Goal: Transaction & Acquisition: Subscribe to service/newsletter

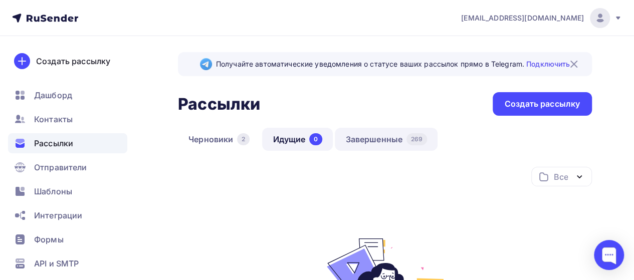
click at [380, 140] on link "Завершенные 269" at bounding box center [386, 139] width 103 height 23
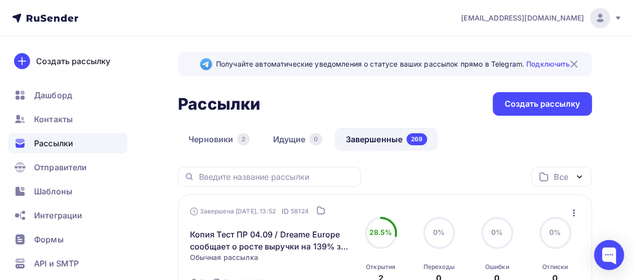
click at [574, 214] on icon "button" at bounding box center [574, 213] width 12 height 12
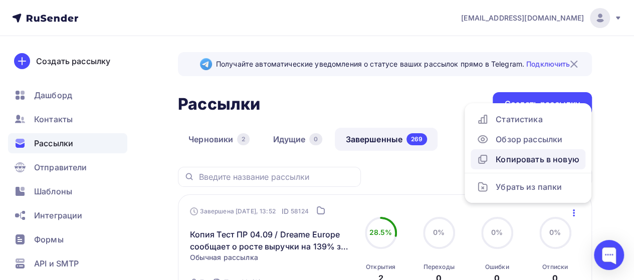
click at [515, 161] on div "Копировать в новую" at bounding box center [528, 159] width 103 height 12
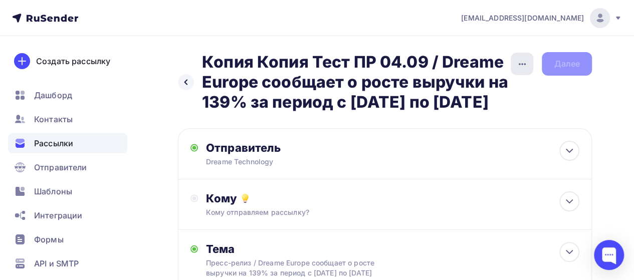
click at [519, 62] on icon "button" at bounding box center [522, 64] width 12 height 12
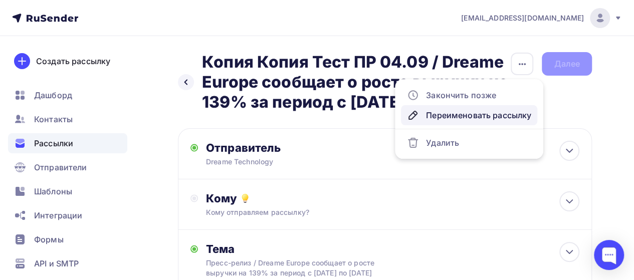
click at [487, 114] on div "Переименовать рассылку" at bounding box center [469, 115] width 124 height 12
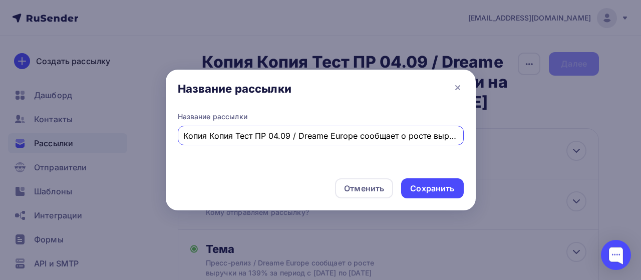
scroll to position [0, 197]
click at [259, 136] on input "Копия Копия Тест ПР 04.09 / Dreame Europe сообщает о росте выручки на 139% за п…" at bounding box center [320, 136] width 275 height 12
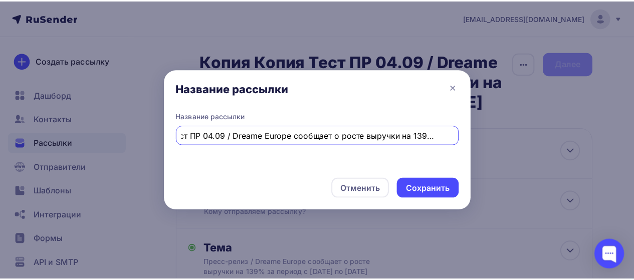
scroll to position [0, 0]
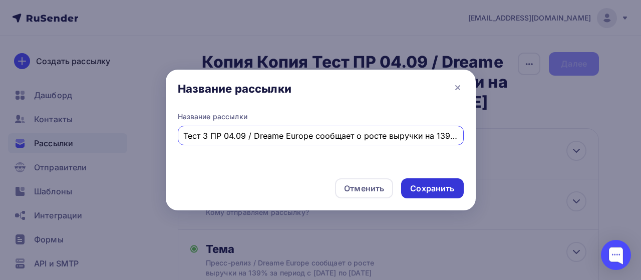
type input "Тест 3 ПР 04.09 / Dreame Europe сообщает о росте выручки на 139% за период с [D…"
click at [447, 196] on div "Сохранить" at bounding box center [432, 188] width 62 height 20
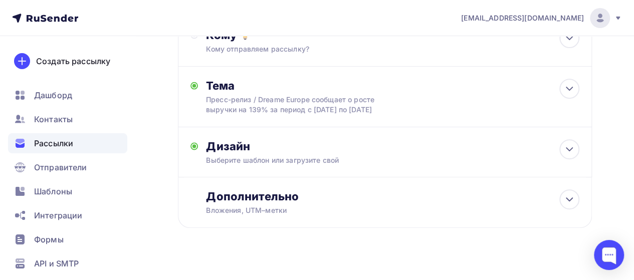
scroll to position [180, 0]
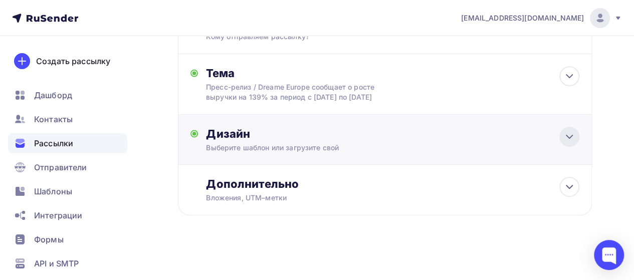
click at [573, 147] on div at bounding box center [569, 137] width 20 height 20
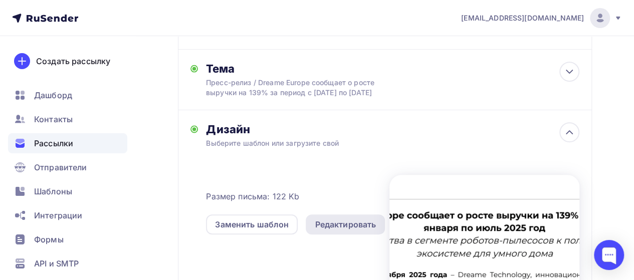
click at [349, 231] on div "Редактировать" at bounding box center [345, 225] width 61 height 12
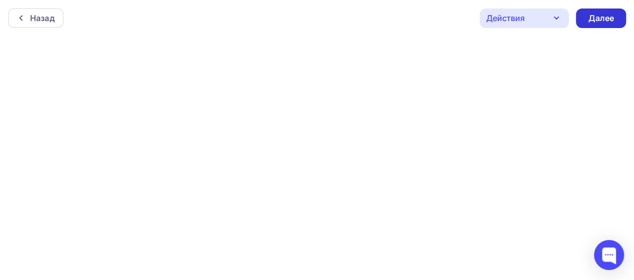
click at [606, 18] on div "Далее" at bounding box center [601, 19] width 26 height 12
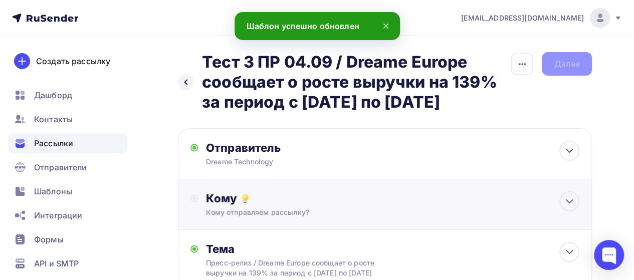
click at [448, 205] on div "Кому" at bounding box center [392, 198] width 373 height 14
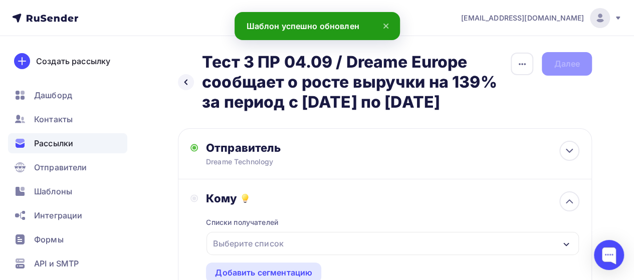
click at [277, 253] on div "Выберите список" at bounding box center [248, 244] width 78 height 18
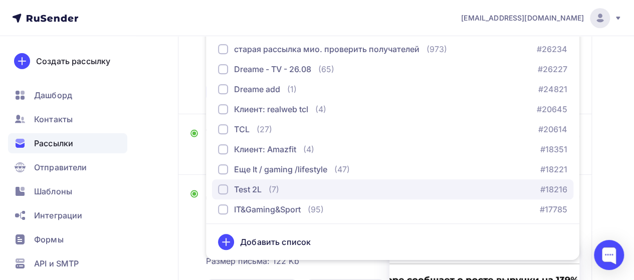
click at [261, 195] on div "Test 2L" at bounding box center [248, 189] width 28 height 12
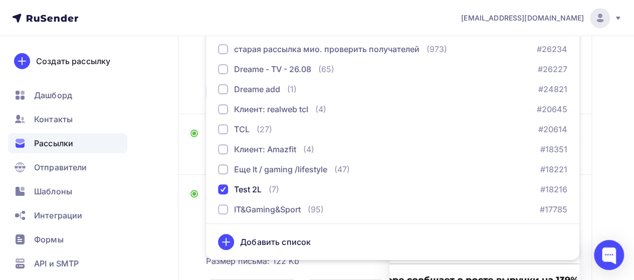
click at [193, 101] on div "Кому Списки получателей Test 2L Все списки id старая рассылка мио. проверить по…" at bounding box center [384, 17] width 389 height 169
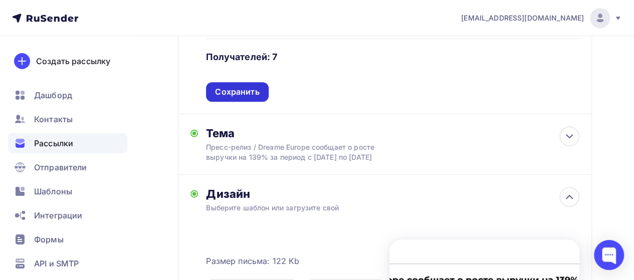
click at [249, 98] on div "Сохранить" at bounding box center [237, 92] width 44 height 12
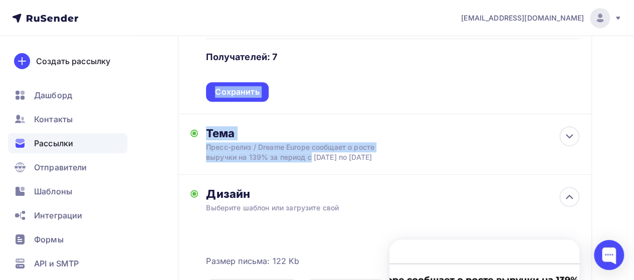
click at [249, 110] on div "Отправитель Dreame Technology Email * [EMAIL_ADDRESS][DOMAIN_NAME] [EMAIL_ADDRE…" at bounding box center [385, 158] width 414 height 577
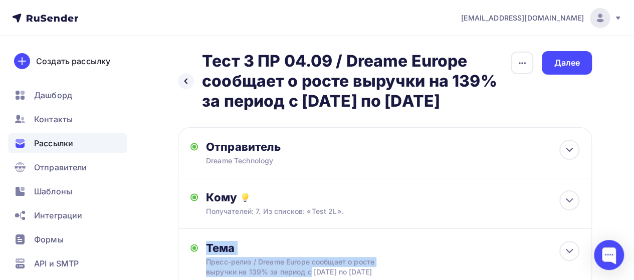
scroll to position [0, 0]
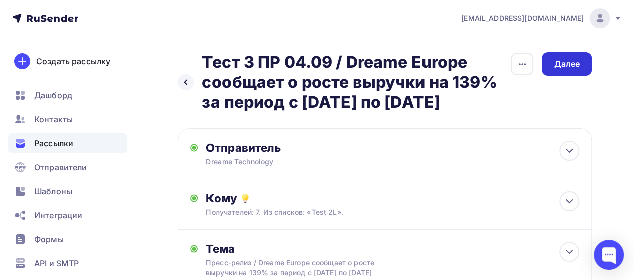
click at [576, 57] on div "Далее" at bounding box center [567, 64] width 50 height 24
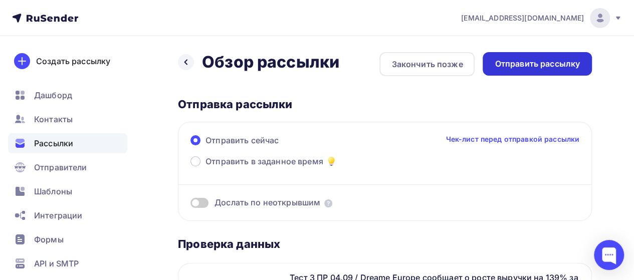
click at [553, 66] on div "Отправить рассылку" at bounding box center [537, 64] width 85 height 12
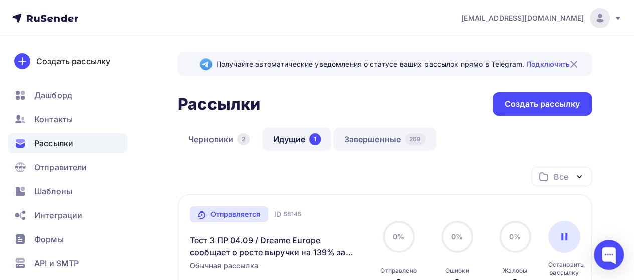
click at [366, 144] on link "Завершенные 269" at bounding box center [384, 139] width 103 height 23
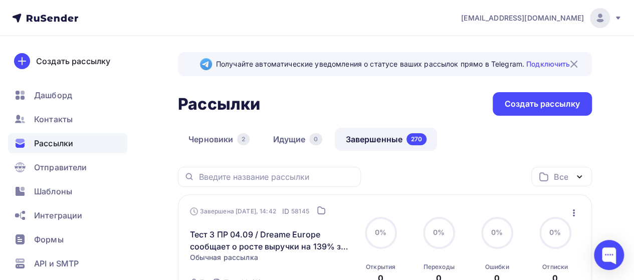
click at [573, 213] on icon "button" at bounding box center [574, 212] width 2 height 7
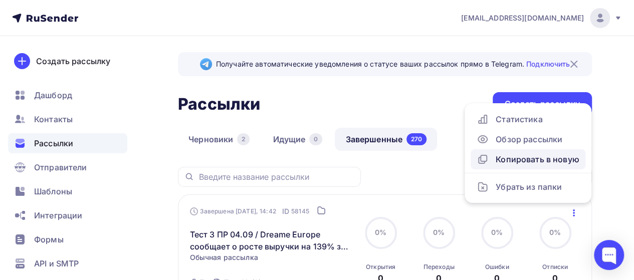
click at [516, 161] on div "Копировать в новую" at bounding box center [528, 159] width 103 height 12
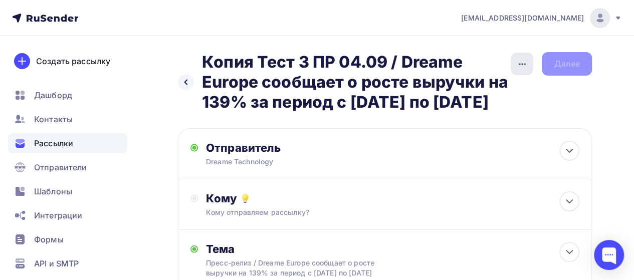
click at [520, 62] on icon "button" at bounding box center [522, 64] width 12 height 12
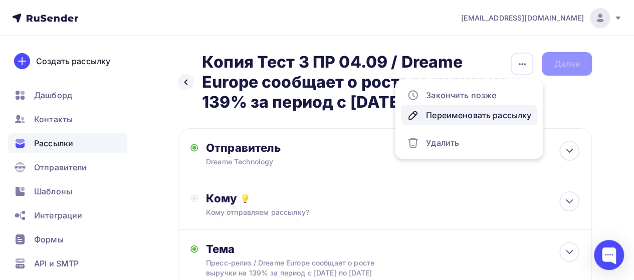
click at [460, 116] on div "Переименовать рассылку" at bounding box center [469, 115] width 124 height 12
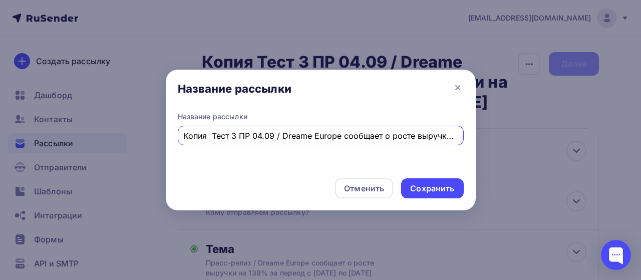
scroll to position [0, 180]
click at [206, 133] on input "Копия Тест 3 ПР 04.09 / Dreame Europe сообщает о росте выручки на 139% за перио…" at bounding box center [320, 136] width 275 height 12
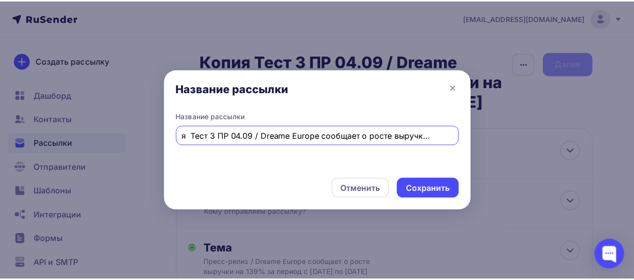
scroll to position [0, 0]
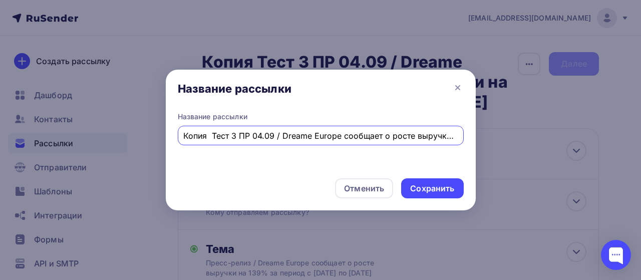
click at [214, 138] on input "Копия Тест 3 ПР 04.09 / Dreame Europe сообщает о росте выручки на 139% за перио…" at bounding box center [320, 136] width 275 height 12
click at [207, 136] on input "Тест 3 ПР 04.09 / Dreame Europe сообщает о росте выручки на 139% за период с [D…" at bounding box center [320, 136] width 275 height 12
type input "Тест 4 ПР 04.09 / Dreame Europe сообщает о росте выручки на 139% за период с [D…"
click at [436, 191] on div "Сохранить" at bounding box center [432, 189] width 44 height 12
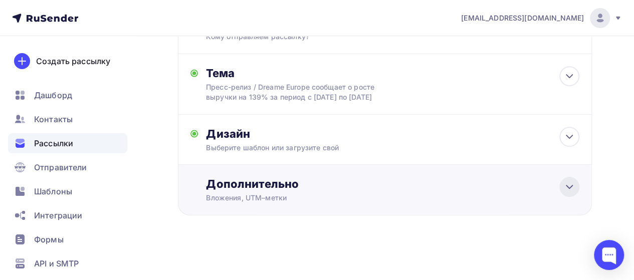
click at [564, 189] on icon at bounding box center [569, 187] width 12 height 12
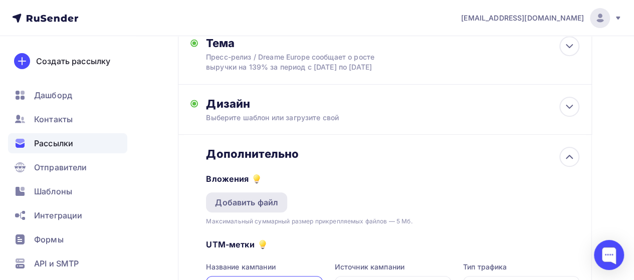
click at [262, 208] on div "Добавить файл" at bounding box center [246, 202] width 63 height 12
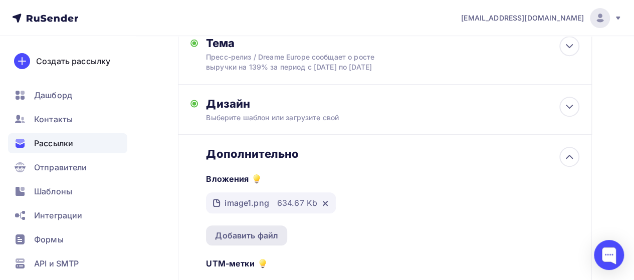
click at [252, 242] on div "Добавить файл" at bounding box center [246, 236] width 63 height 12
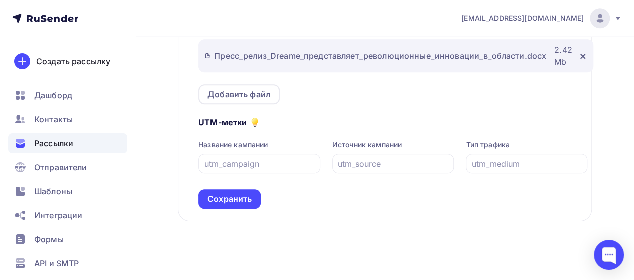
scroll to position [375, 0]
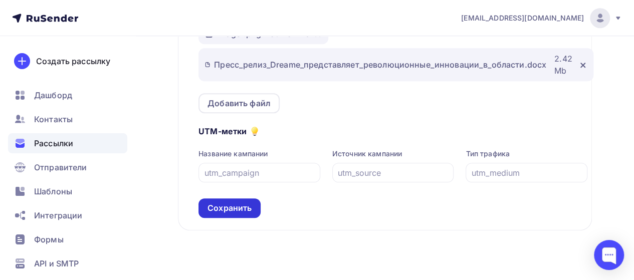
click at [218, 214] on div "Сохранить" at bounding box center [229, 208] width 44 height 12
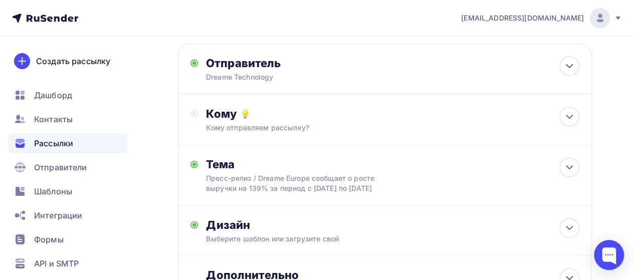
scroll to position [86, 0]
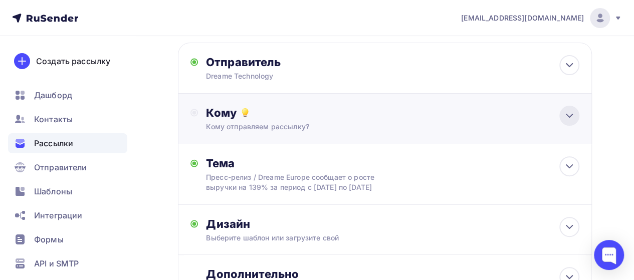
click at [570, 126] on div at bounding box center [569, 116] width 20 height 20
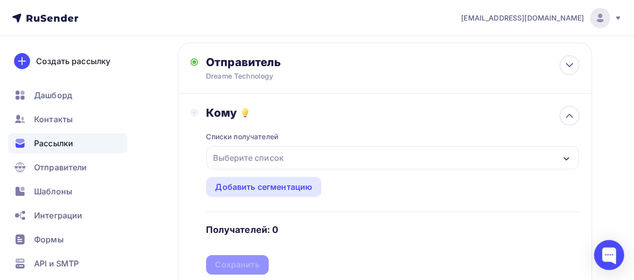
click at [255, 167] on div "Выберите список" at bounding box center [248, 158] width 78 height 18
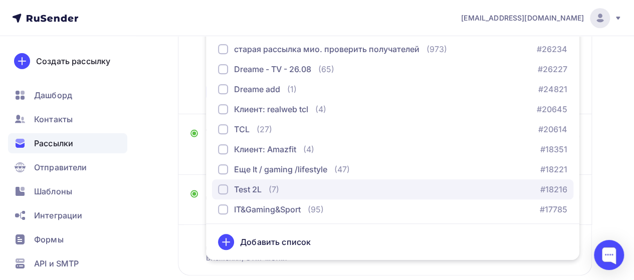
click at [233, 195] on div "Test 2L" at bounding box center [240, 189] width 44 height 12
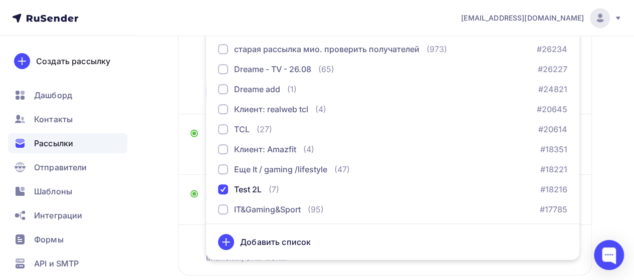
click at [193, 102] on div "Кому Списки получателей Test 2L Все списки id старая рассылка мио. проверить по…" at bounding box center [384, 17] width 389 height 169
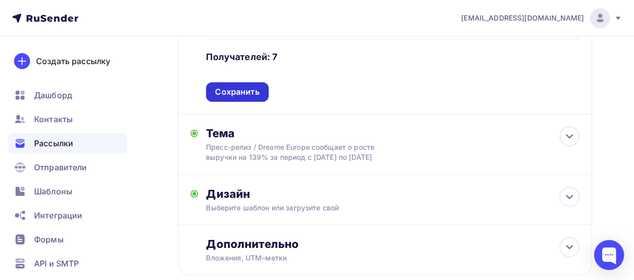
click at [228, 98] on div "Сохранить" at bounding box center [237, 92] width 44 height 12
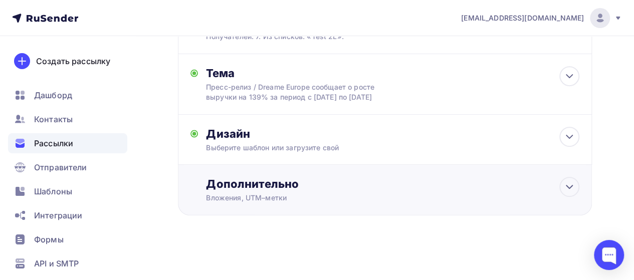
scroll to position [206, 0]
click at [418, 85] on div "Тема Пресс-релиз / Dreame Europe сообщает о росте выручки на 139% за период с […" at bounding box center [385, 84] width 414 height 61
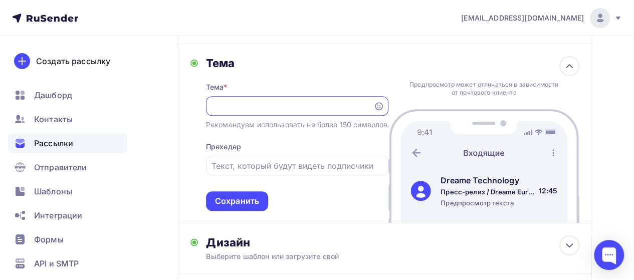
scroll to position [0, 0]
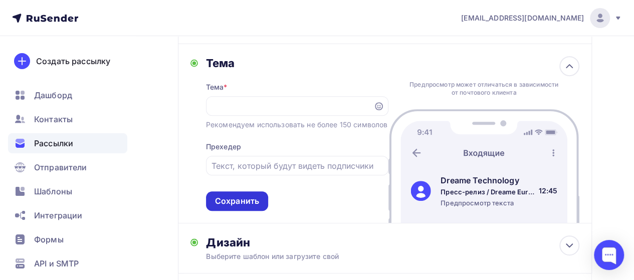
click at [252, 207] on div "Сохранить" at bounding box center [237, 201] width 44 height 12
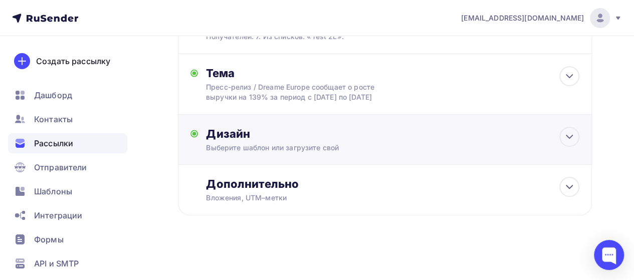
click at [336, 164] on div "Дизайн Выберите шаблон или загрузите свой Размер письма: 122 Kb Заменить шаблон…" at bounding box center [384, 146] width 389 height 38
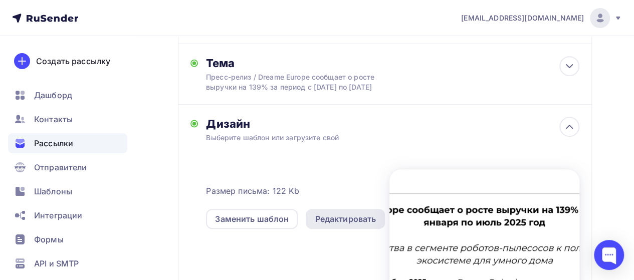
click at [340, 225] on div "Редактировать" at bounding box center [345, 219] width 61 height 12
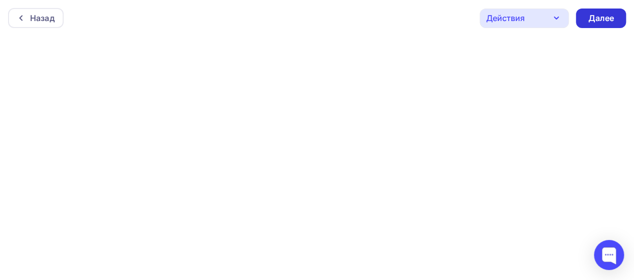
click at [602, 20] on div "Далее" at bounding box center [601, 19] width 26 height 12
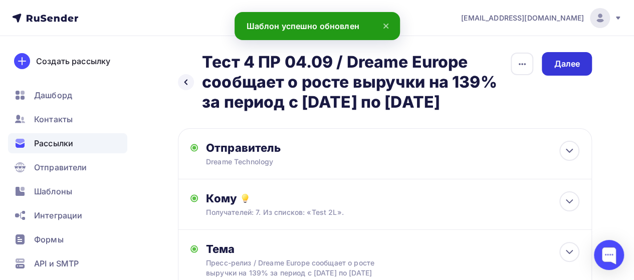
click at [571, 65] on div "Далее" at bounding box center [567, 64] width 26 height 12
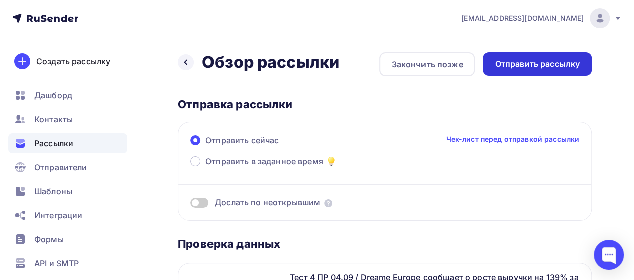
click at [558, 63] on div "Отправить рассылку" at bounding box center [537, 64] width 85 height 12
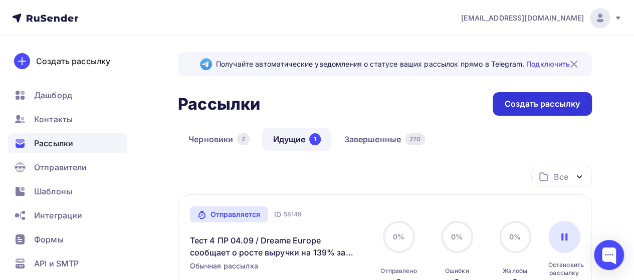
click at [556, 106] on div "Создать рассылку" at bounding box center [542, 104] width 75 height 12
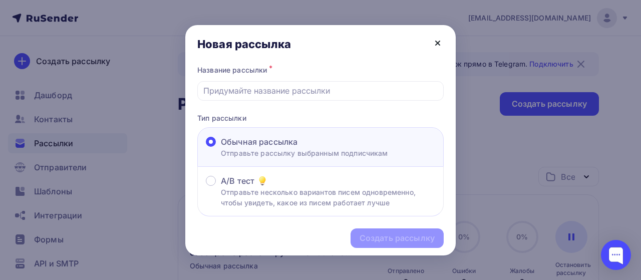
click at [440, 44] on icon at bounding box center [438, 43] width 4 height 4
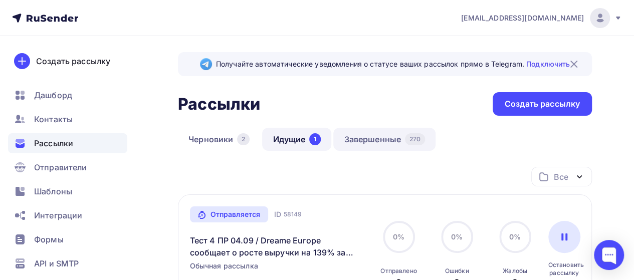
click at [387, 137] on link "Завершенные 270" at bounding box center [384, 139] width 102 height 23
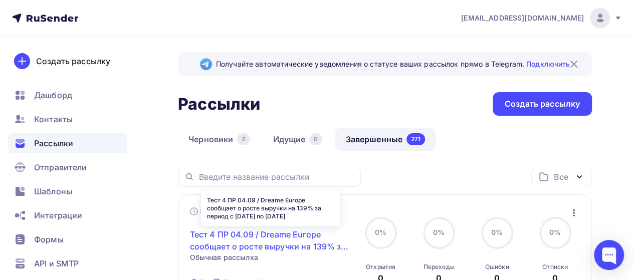
click at [290, 245] on link "Тест 4 ПР 04.09 / Dreame Europe сообщает о росте выручки на 139% за период с [D…" at bounding box center [271, 241] width 162 height 24
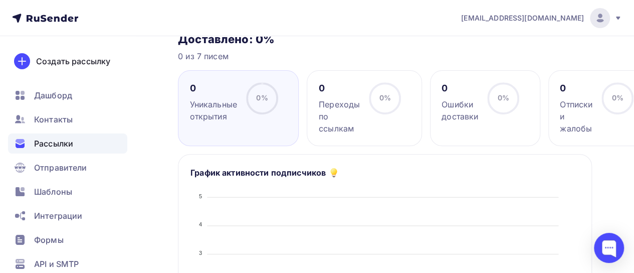
scroll to position [5, 0]
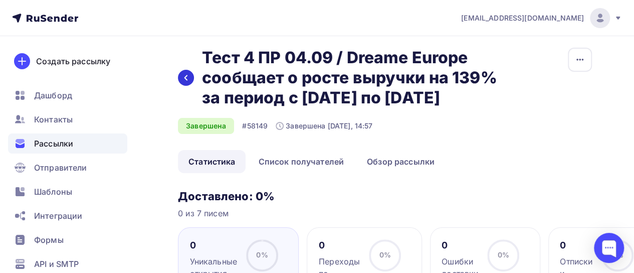
click at [184, 82] on icon at bounding box center [186, 78] width 8 height 8
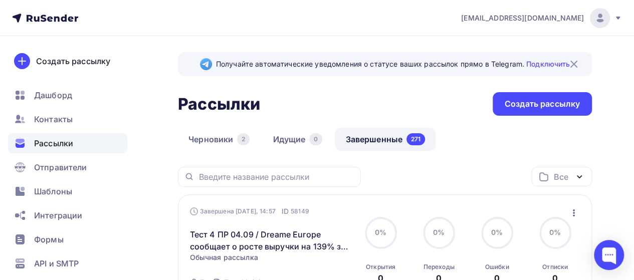
click at [575, 215] on icon "button" at bounding box center [574, 213] width 12 height 12
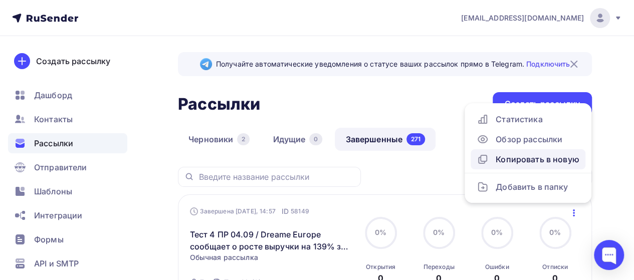
click at [521, 165] on div "Копировать в новую" at bounding box center [528, 159] width 103 height 12
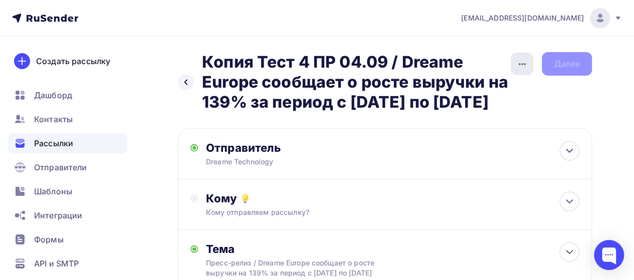
click at [523, 62] on icon "button" at bounding box center [522, 64] width 12 height 12
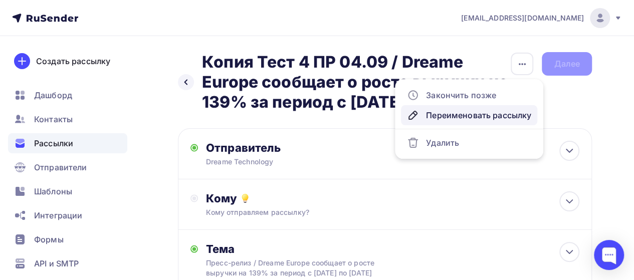
click at [444, 111] on div "Переименовать рассылку" at bounding box center [469, 115] width 124 height 12
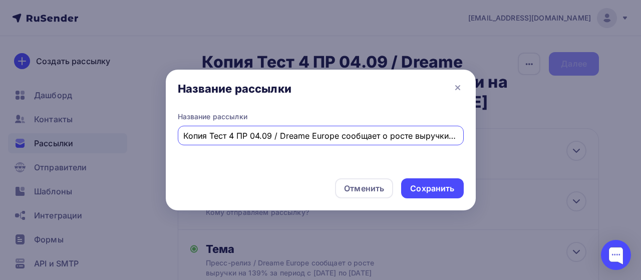
scroll to position [0, 178]
click at [240, 138] on input "Копия Тест 4 ПР 04.09 / Dreame Europe сообщает о росте выручки на 139% за перио…" at bounding box center [320, 136] width 275 height 12
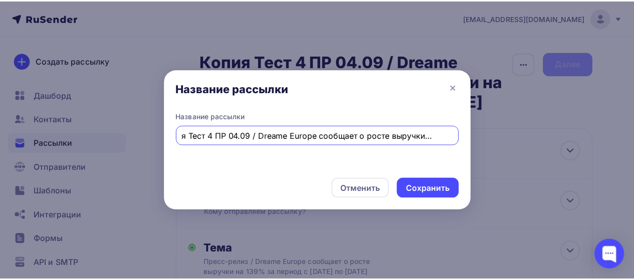
scroll to position [0, 0]
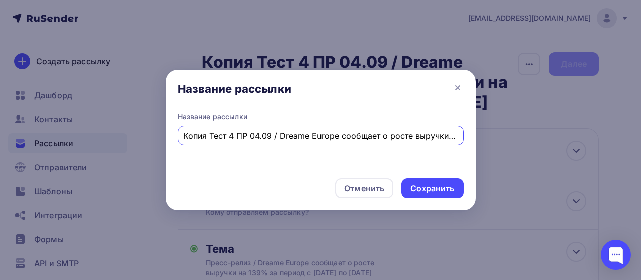
click at [233, 134] on input "Копия Тест 4 ПР 04.09 / Dreame Europe сообщает о росте выручки на 139% за перио…" at bounding box center [320, 136] width 275 height 12
click at [212, 135] on input "Копия Тест 5 ПР 04.09 / Dreame Europe сообщает о росте выручки на 139% за перио…" at bounding box center [320, 136] width 275 height 12
click at [210, 135] on input "Копия Тест 5 ПР 04.09 / Dreame Europe сообщает о росте выручки на 139% за перио…" at bounding box center [320, 136] width 275 height 12
type input "Тест 5 ПР 04.09 / Dreame Europe сообщает о росте выручки на 139% за период с [D…"
click at [437, 187] on div "Сохранить" at bounding box center [432, 189] width 44 height 12
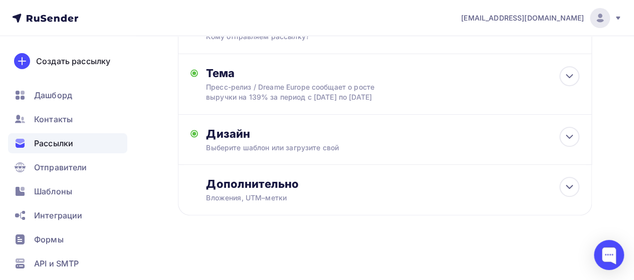
scroll to position [206, 0]
click at [573, 182] on icon at bounding box center [569, 187] width 12 height 12
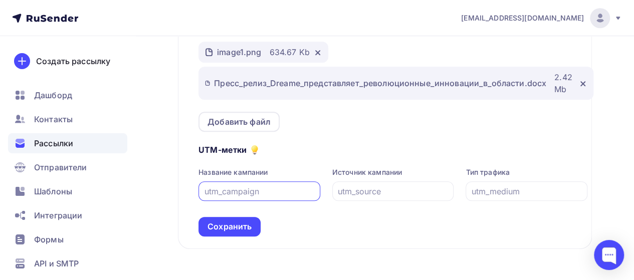
scroll to position [356, 0]
click at [581, 87] on icon at bounding box center [583, 85] width 4 height 4
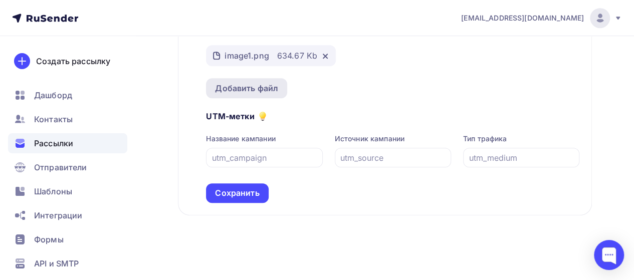
click at [242, 94] on div "Добавить файл" at bounding box center [246, 88] width 63 height 12
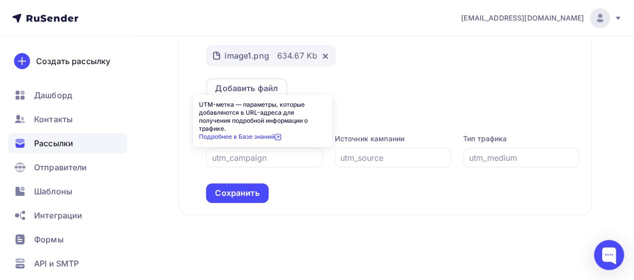
click at [247, 107] on div "UTM-метка — параметры, которые добавляются в URL-адреса для получения подробной…" at bounding box center [262, 121] width 139 height 52
click at [384, 134] on div "UTM-метки Название кампании Источник кампании Тип трафика Сохранить" at bounding box center [392, 150] width 373 height 105
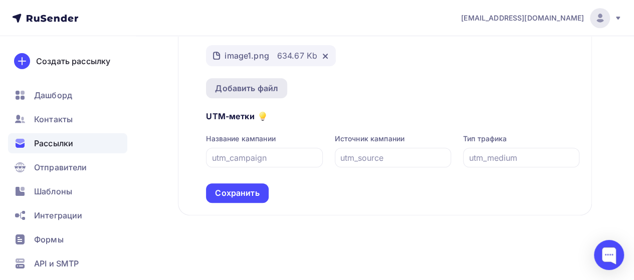
click at [258, 94] on div "Добавить файл" at bounding box center [246, 88] width 63 height 12
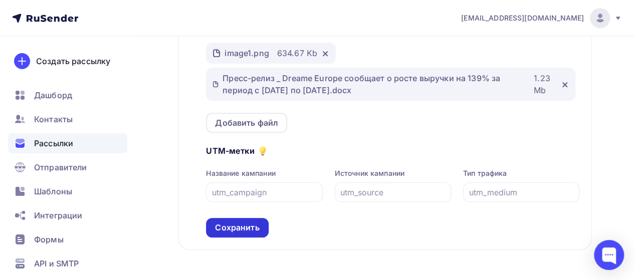
click at [244, 234] on div "Сохранить" at bounding box center [237, 228] width 44 height 12
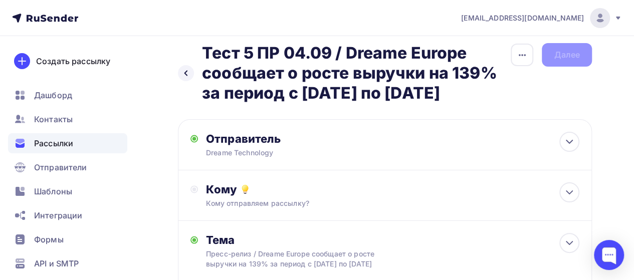
scroll to position [0, 0]
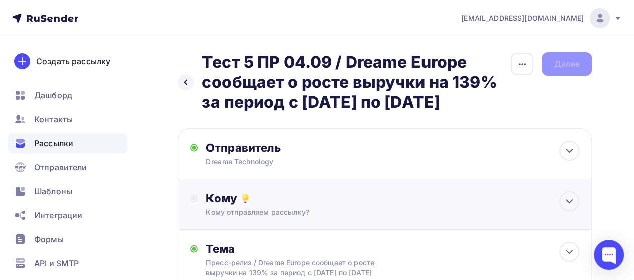
click at [412, 205] on div "Кому" at bounding box center [392, 198] width 373 height 14
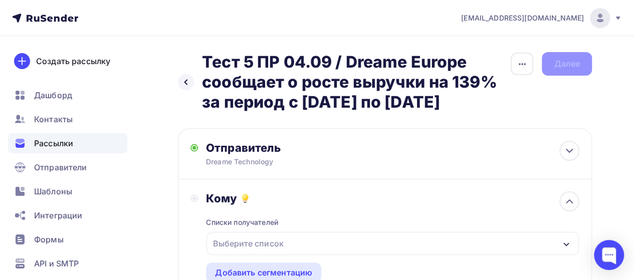
click at [241, 253] on div "Выберите список" at bounding box center [248, 244] width 78 height 18
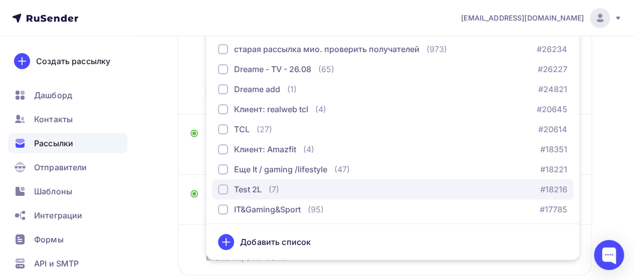
click at [229, 195] on div "Test 2L" at bounding box center [240, 189] width 44 height 12
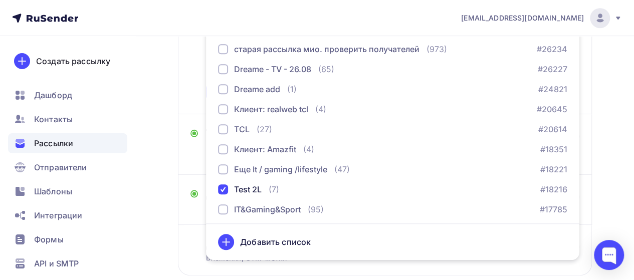
click at [195, 102] on div "Кому Списки получателей Test 2L Все списки id старая рассылка мио. проверить по…" at bounding box center [384, 17] width 389 height 169
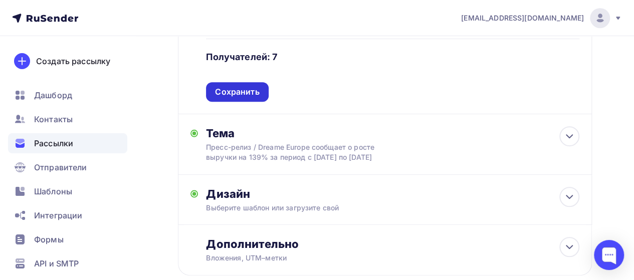
click at [235, 98] on div "Сохранить" at bounding box center [237, 92] width 44 height 12
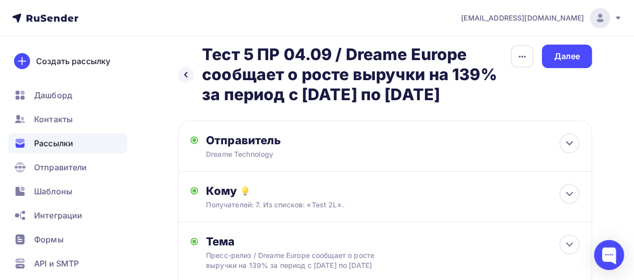
scroll to position [0, 0]
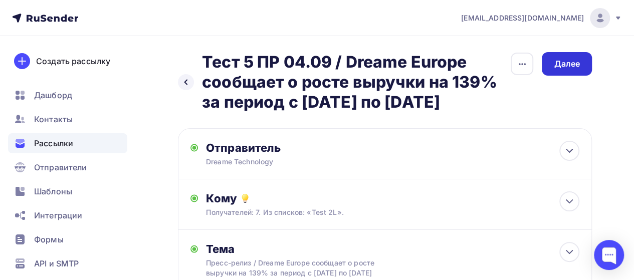
click at [573, 68] on div "Далее" at bounding box center [567, 64] width 26 height 12
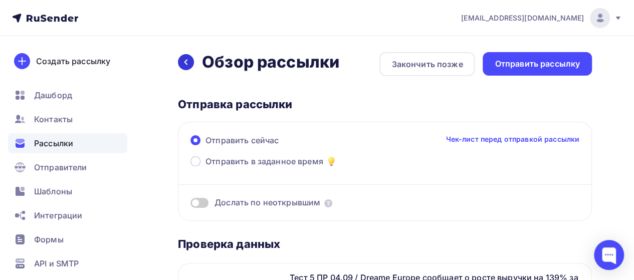
click at [186, 67] on div at bounding box center [186, 62] width 16 height 16
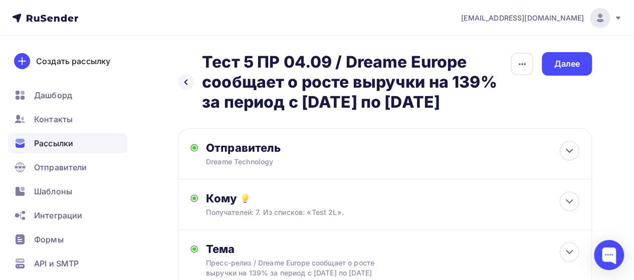
click at [63, 138] on span "Рассылки" at bounding box center [53, 143] width 39 height 12
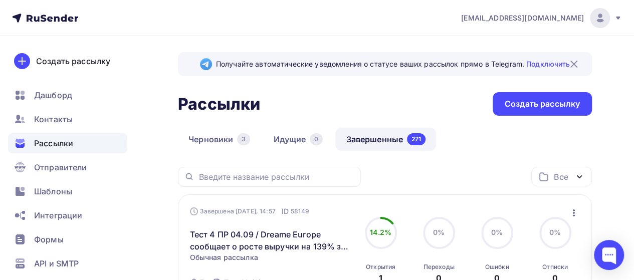
click at [572, 215] on icon "button" at bounding box center [574, 213] width 12 height 12
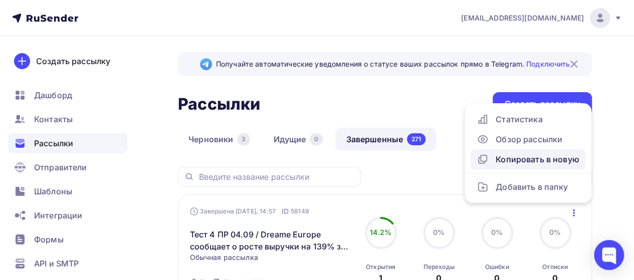
click at [519, 159] on div "Копировать в новую" at bounding box center [528, 159] width 103 height 12
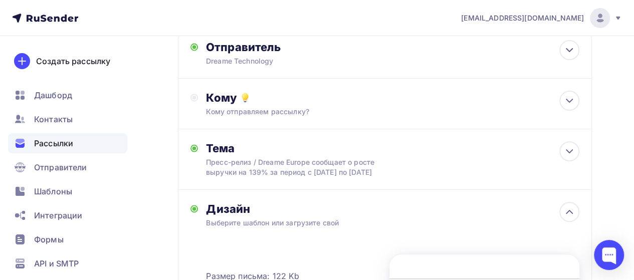
scroll to position [106, 0]
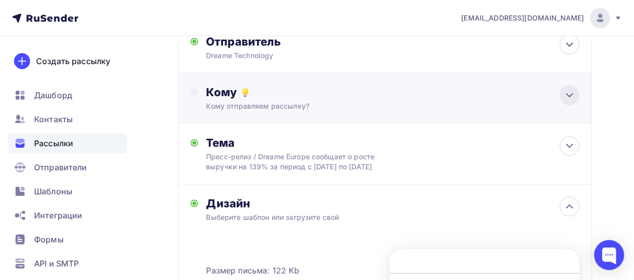
click at [571, 101] on icon at bounding box center [569, 95] width 12 height 12
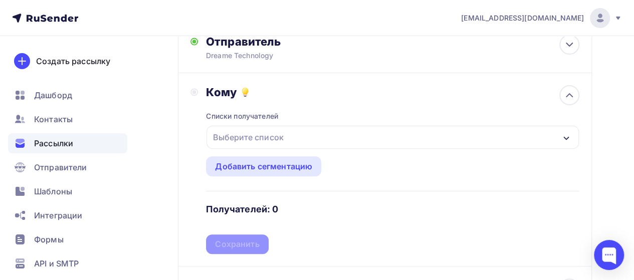
click at [275, 146] on div "Выберите список" at bounding box center [248, 137] width 78 height 18
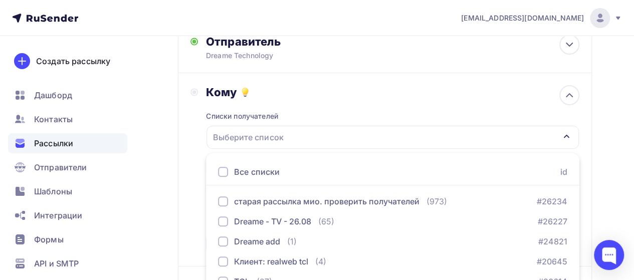
scroll to position [259, 0]
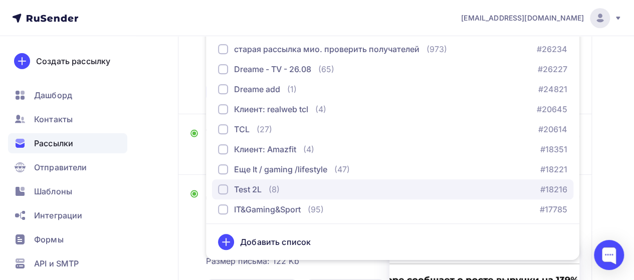
click at [240, 195] on div "Test 2L" at bounding box center [248, 189] width 28 height 12
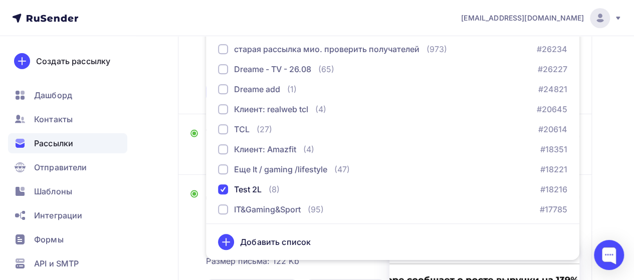
click at [189, 103] on div "Кому Списки получателей Test 2L Все списки id старая рассылка мио. проверить по…" at bounding box center [385, 17] width 414 height 193
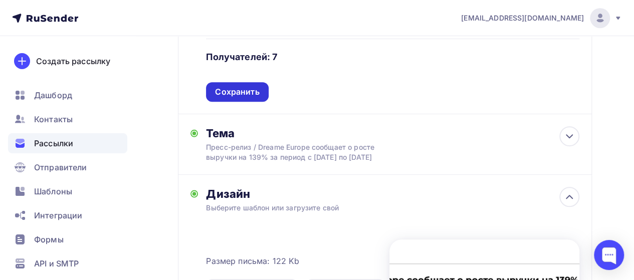
click at [230, 102] on div "Сохранить" at bounding box center [237, 92] width 62 height 20
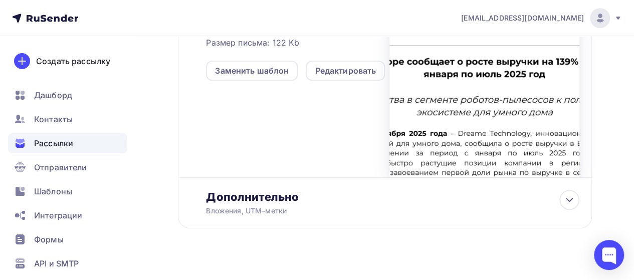
scroll to position [378, 0]
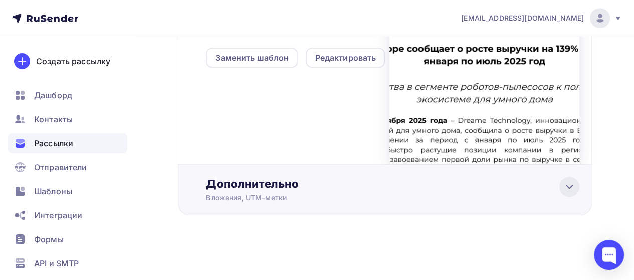
click at [571, 190] on icon at bounding box center [569, 187] width 12 height 12
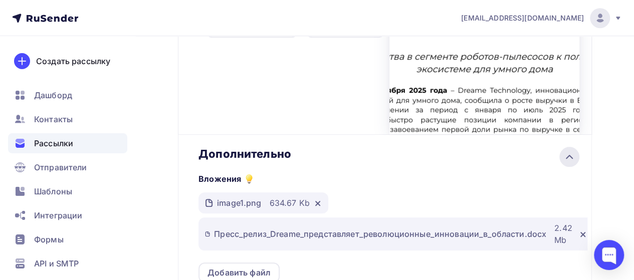
scroll to position [0, 0]
click at [566, 163] on icon at bounding box center [569, 157] width 12 height 12
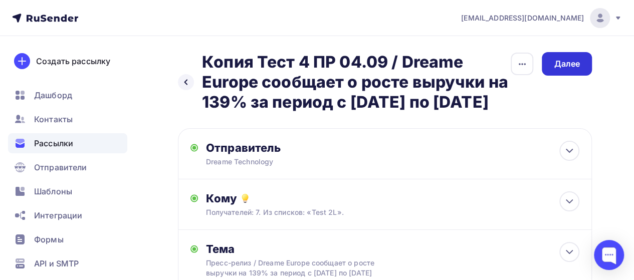
click at [571, 68] on div "Далее" at bounding box center [567, 64] width 26 height 12
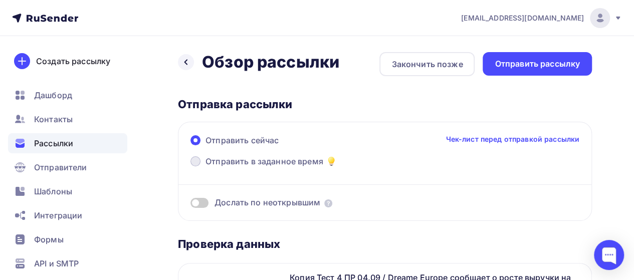
click at [200, 160] on label "Отправить в заданное время" at bounding box center [263, 162] width 147 height 14
click at [205, 167] on input "Отправить в заданное время" at bounding box center [205, 167] width 0 height 0
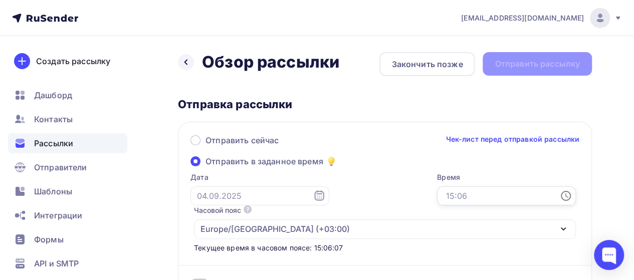
click at [488, 197] on input "text" at bounding box center [506, 195] width 139 height 19
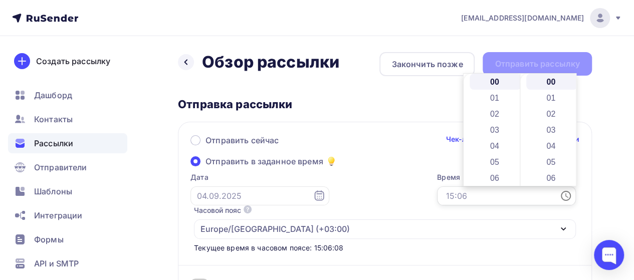
click at [471, 196] on input "text" at bounding box center [506, 195] width 139 height 19
type input "16"
drag, startPoint x: 518, startPoint y: 91, endPoint x: 520, endPoint y: 145, distance: 54.2
click at [520, 145] on div "00 01 02 03 04 05 06 07 08 09 10 11 12 13 14 15 16 17 18 19 20 21 22 23 00 01 0…" at bounding box center [520, 130] width 112 height 112
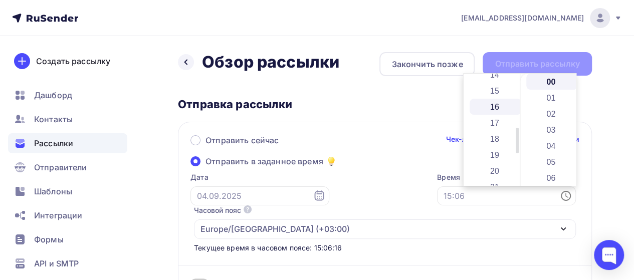
click at [493, 105] on li "16" at bounding box center [496, 107] width 52 height 16
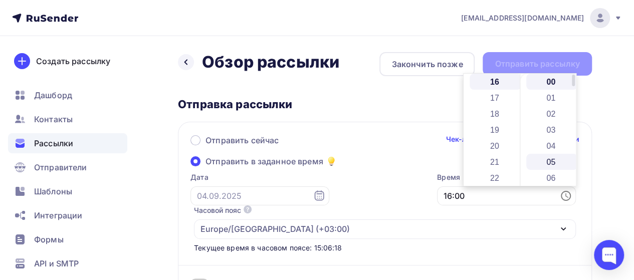
click at [551, 163] on li "05" at bounding box center [552, 162] width 52 height 16
type input "16:05"
click at [392, 189] on div "Дата Время 16:05 Часовой пояс По умолчанию используется часовой пояс из настрое…" at bounding box center [379, 212] width 392 height 81
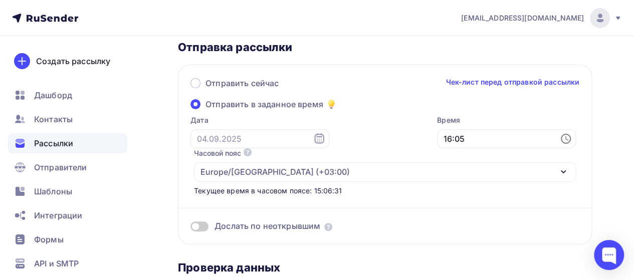
scroll to position [15, 0]
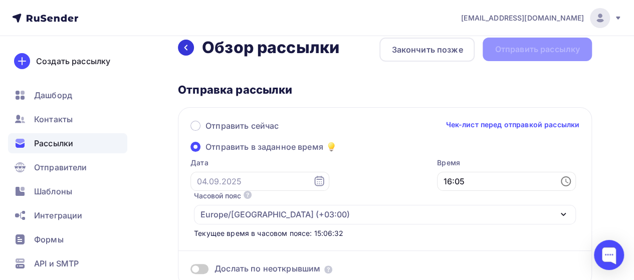
click at [188, 47] on icon at bounding box center [186, 48] width 8 height 8
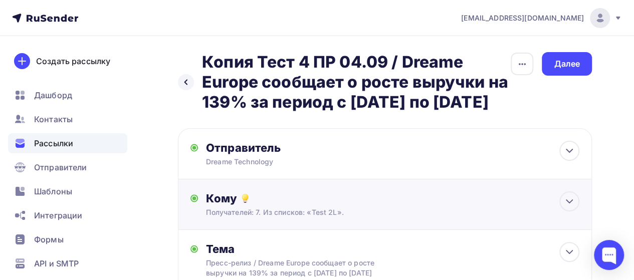
click at [402, 218] on div "Получателей: 7. Из списков: «Test 2L»." at bounding box center [374, 212] width 336 height 10
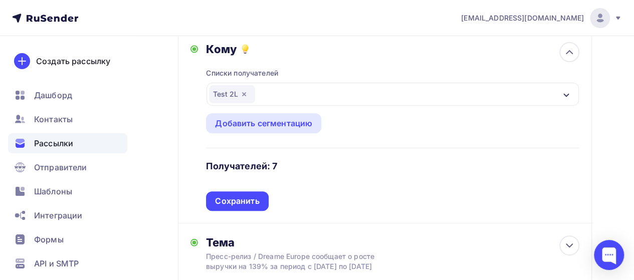
scroll to position [152, 0]
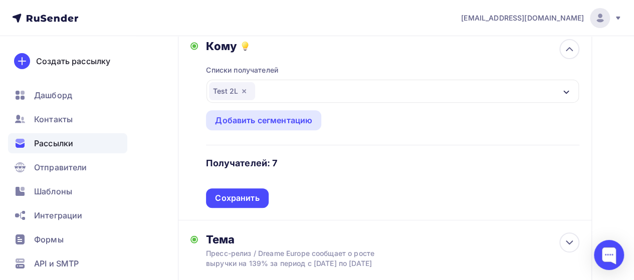
click at [244, 93] on icon "button" at bounding box center [244, 91] width 4 height 4
click at [286, 100] on div "Выберите список" at bounding box center [248, 91] width 78 height 18
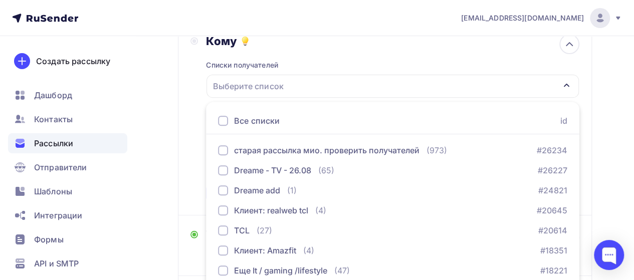
scroll to position [178, 0]
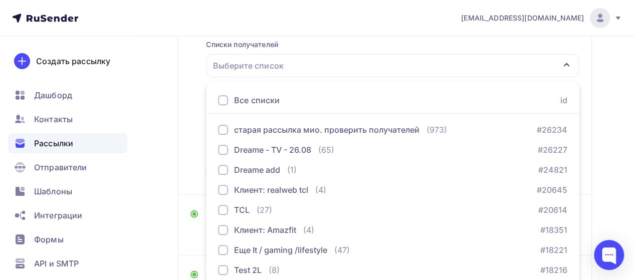
click at [348, 77] on div "Выберите список" at bounding box center [392, 65] width 372 height 23
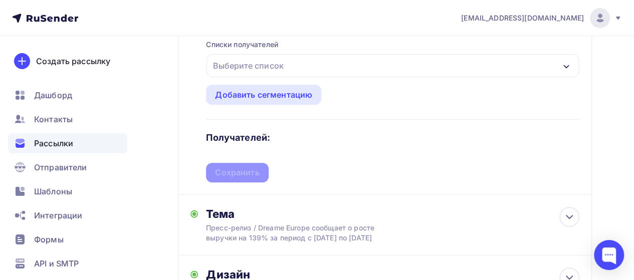
click at [348, 77] on div "Выберите список" at bounding box center [392, 65] width 372 height 23
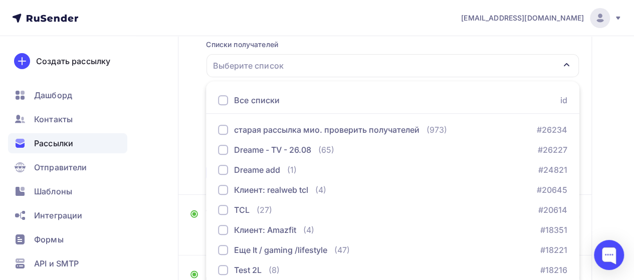
scroll to position [259, 0]
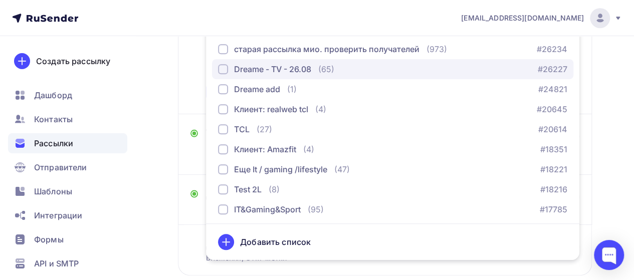
click at [270, 75] on div "Dreame - TV - 26.08" at bounding box center [272, 69] width 77 height 12
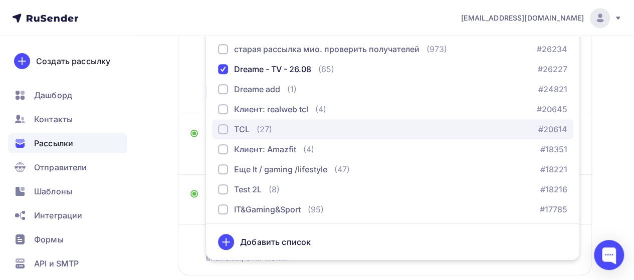
click at [266, 135] on div "(27)" at bounding box center [265, 129] width 16 height 12
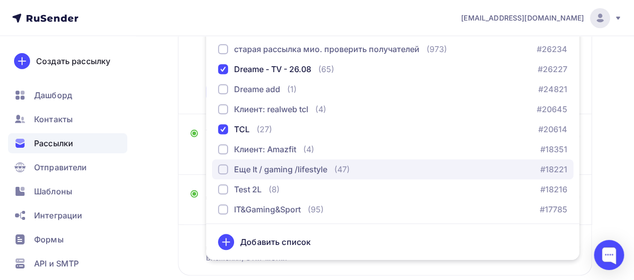
click at [266, 175] on div "Еще It / gaming /lifestyle" at bounding box center [280, 169] width 93 height 12
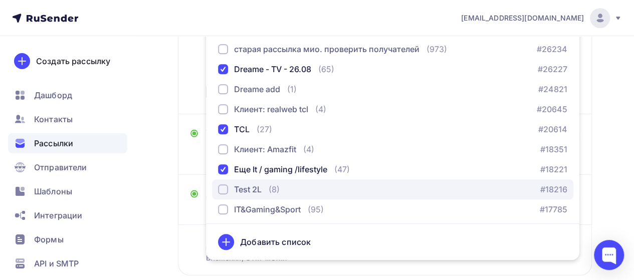
click at [262, 195] on div "Test 2L" at bounding box center [248, 189] width 28 height 12
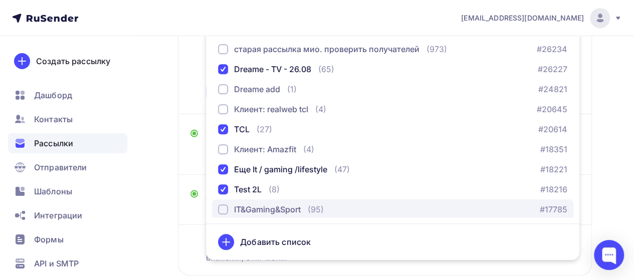
click at [262, 215] on div "IT&Gaming&Sport" at bounding box center [267, 209] width 67 height 12
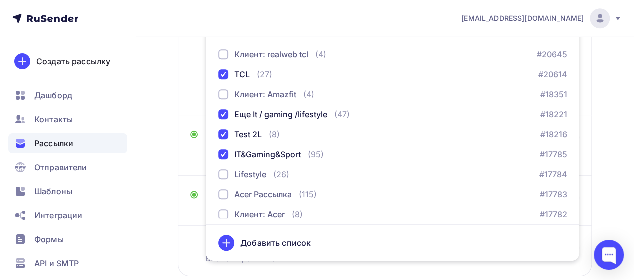
scroll to position [82, 0]
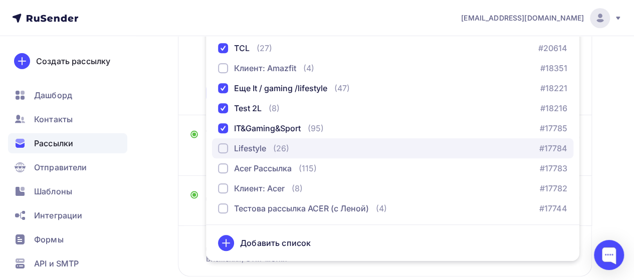
click at [254, 154] on div "Lifestyle" at bounding box center [250, 148] width 32 height 12
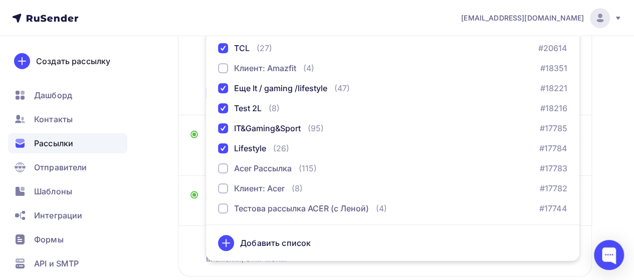
click at [195, 101] on div "Кому Списки получателей Dreame - TV - 26.08 TCL Еще It / gaming /lifestyle Test…" at bounding box center [384, 18] width 389 height 169
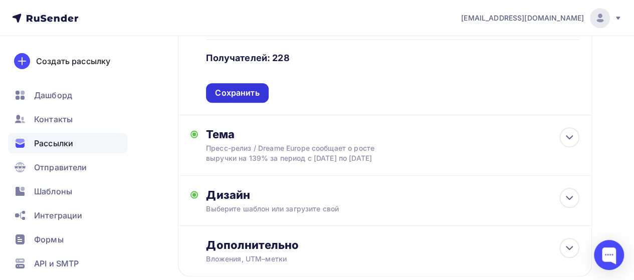
click at [233, 99] on div "Сохранить" at bounding box center [237, 93] width 44 height 12
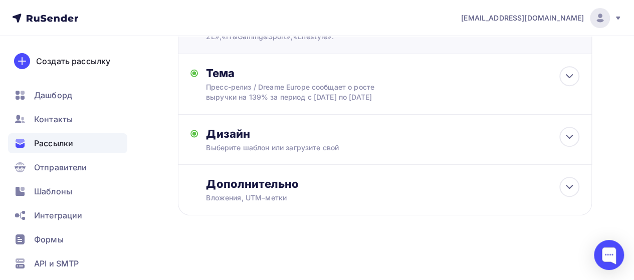
scroll to position [217, 0]
click at [573, 70] on icon at bounding box center [569, 76] width 12 height 12
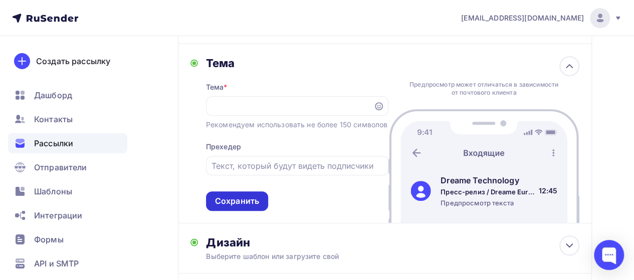
scroll to position [0, 0]
click at [251, 207] on div "Сохранить" at bounding box center [237, 201] width 44 height 12
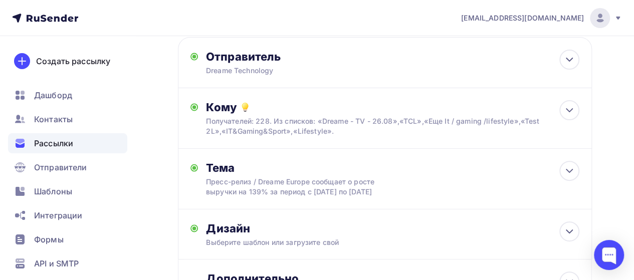
scroll to position [88, 0]
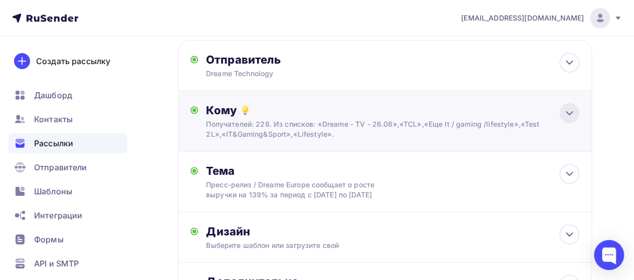
click at [569, 115] on icon at bounding box center [569, 113] width 6 height 3
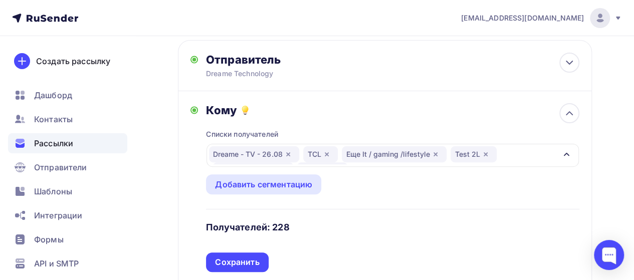
click at [510, 164] on div "Dreame - TV - 26.08 TCL Еще It / gaming /lifestyle Test 2L IT&Gaming&Sport Life…" at bounding box center [382, 155] width 347 height 18
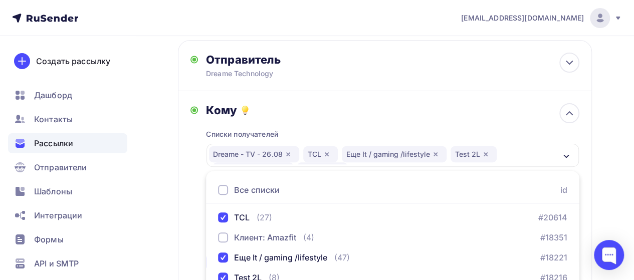
scroll to position [259, 0]
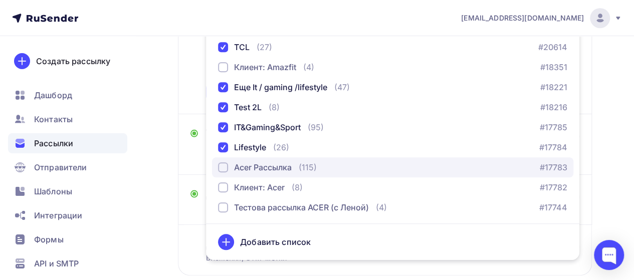
click at [290, 173] on div "Acer Рассылка" at bounding box center [263, 167] width 58 height 12
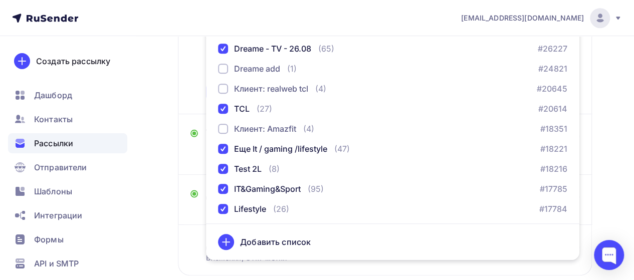
scroll to position [0, 0]
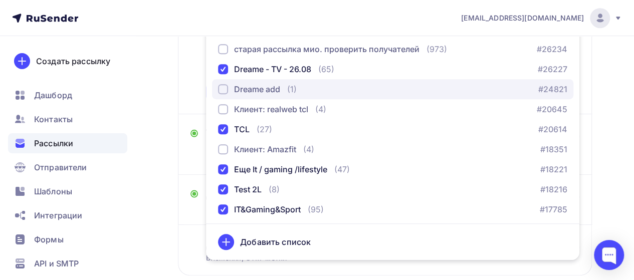
click at [254, 95] on div "Dreame add" at bounding box center [257, 89] width 46 height 12
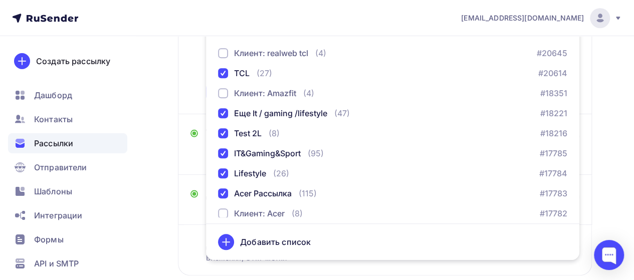
scroll to position [82, 0]
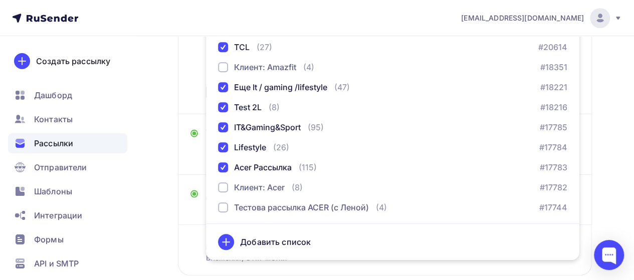
click at [190, 99] on div "Кому Списки получателей Dreame - TV - 26.08 Dreame add TCL Еще It / gaming /lif…" at bounding box center [385, 17] width 414 height 193
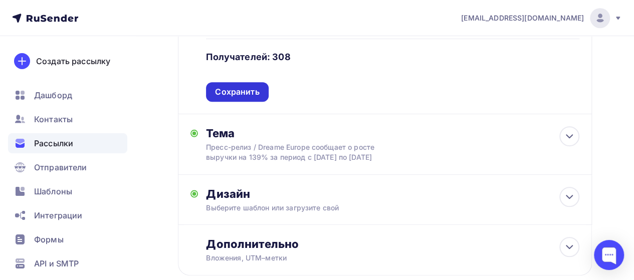
click at [256, 98] on div "Сохранить" at bounding box center [237, 92] width 44 height 12
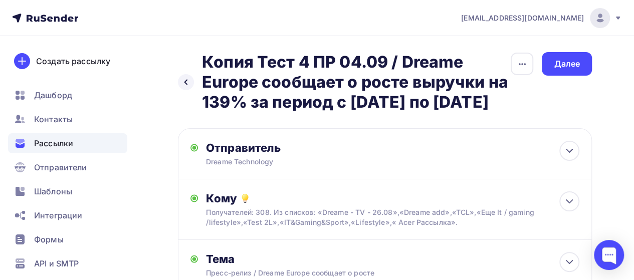
scroll to position [0, 0]
click at [572, 62] on div "Далее" at bounding box center [567, 64] width 26 height 12
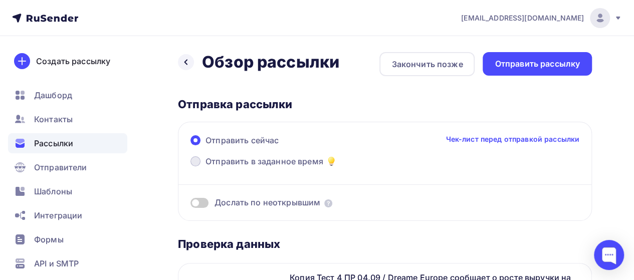
click at [293, 160] on span "Отправить в заданное время" at bounding box center [264, 161] width 118 height 12
click at [205, 167] on input "Отправить в заданное время" at bounding box center [205, 167] width 0 height 0
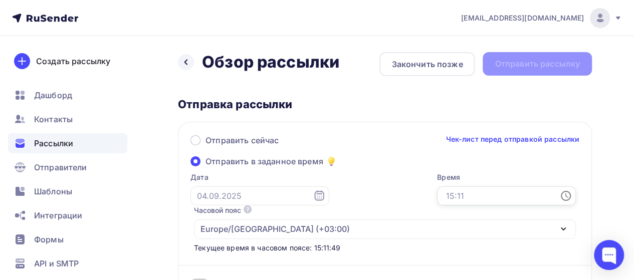
click at [493, 198] on input "text" at bounding box center [506, 195] width 139 height 19
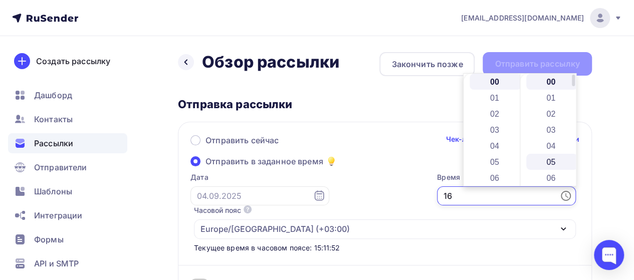
type input "16"
click at [551, 158] on li "05" at bounding box center [552, 162] width 52 height 16
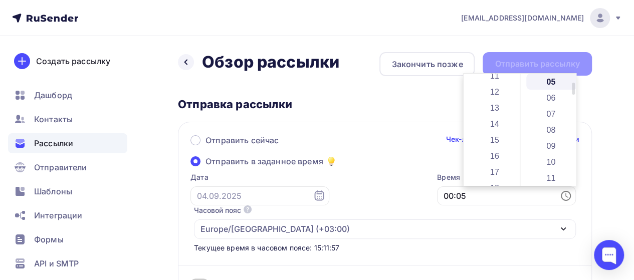
drag, startPoint x: 515, startPoint y: 93, endPoint x: 520, endPoint y: 136, distance: 43.3
click at [520, 136] on div "00 01 02 03 04 05 06 07 08 09 10 11 12 13 14 15 16 17 18 19 20 21 22 23 00 01 0…" at bounding box center [520, 130] width 112 height 112
click at [494, 149] on li "16" at bounding box center [496, 154] width 52 height 16
type input "16:05"
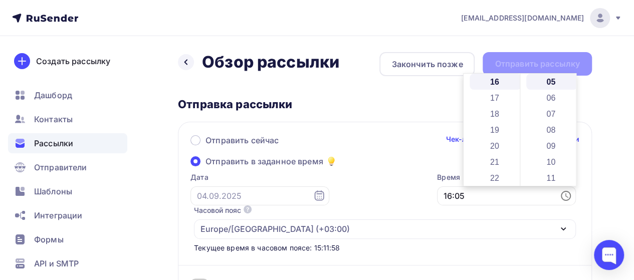
click at [407, 163] on div "Отправить сейчас Чек-лист перед отправкой рассылки Отправить в заданное время Д…" at bounding box center [385, 212] width 414 height 180
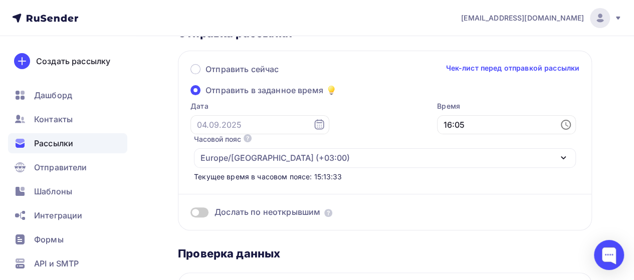
scroll to position [60, 0]
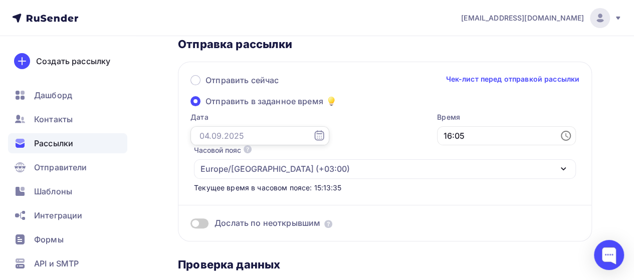
click at [239, 134] on input "text" at bounding box center [259, 135] width 139 height 19
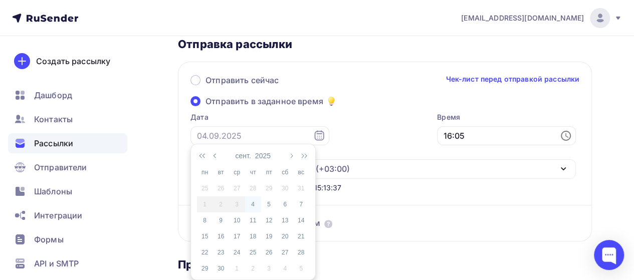
click at [254, 204] on div "4" at bounding box center [253, 204] width 16 height 9
type input "[DATE]"
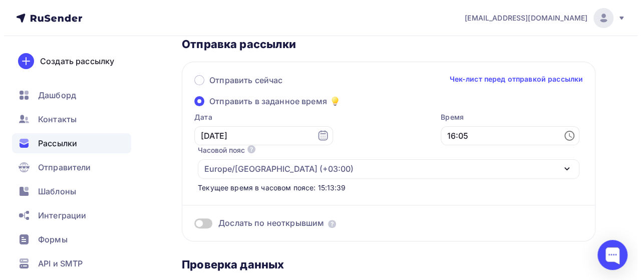
scroll to position [0, 0]
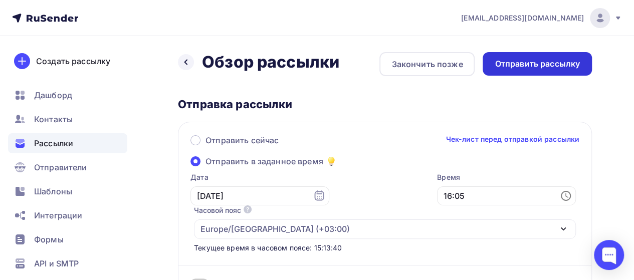
click at [516, 67] on div "Отправить рассылку" at bounding box center [537, 64] width 85 height 12
